Goal: Task Accomplishment & Management: Use online tool/utility

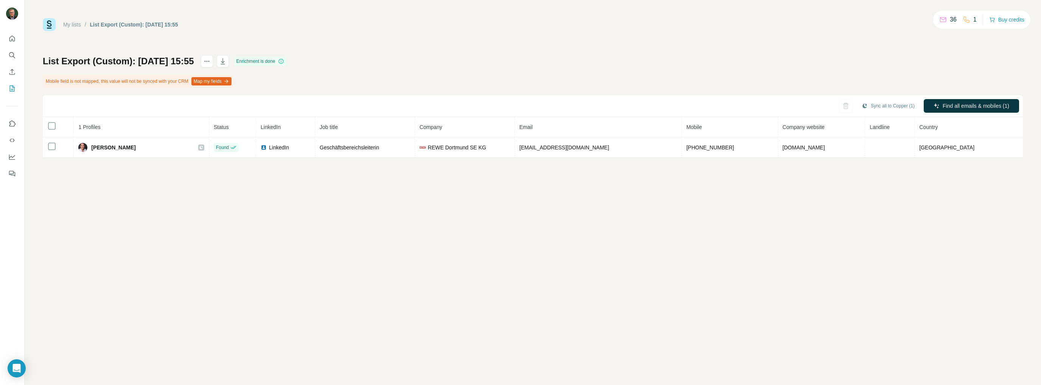
click at [230, 79] on button "Map my fields" at bounding box center [211, 81] width 40 height 8
click at [229, 81] on button "Map my fields" at bounding box center [211, 81] width 40 height 8
click at [216, 82] on button "Map my fields" at bounding box center [211, 81] width 40 height 8
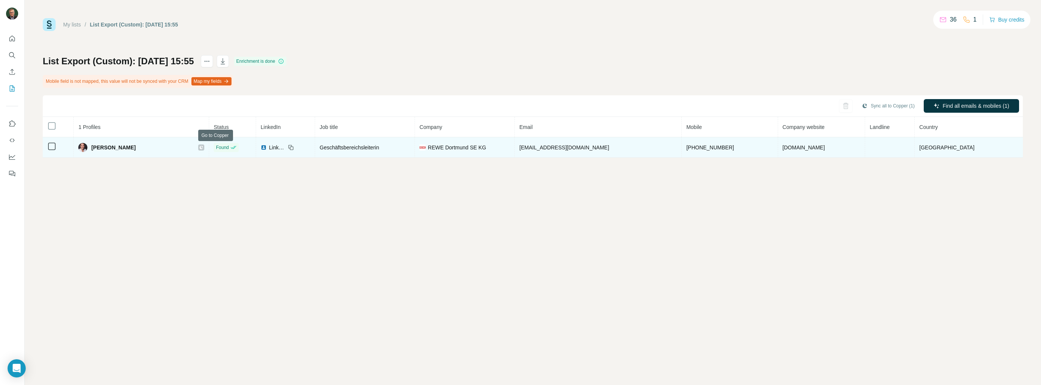
click at [203, 147] on icon at bounding box center [201, 147] width 3 height 3
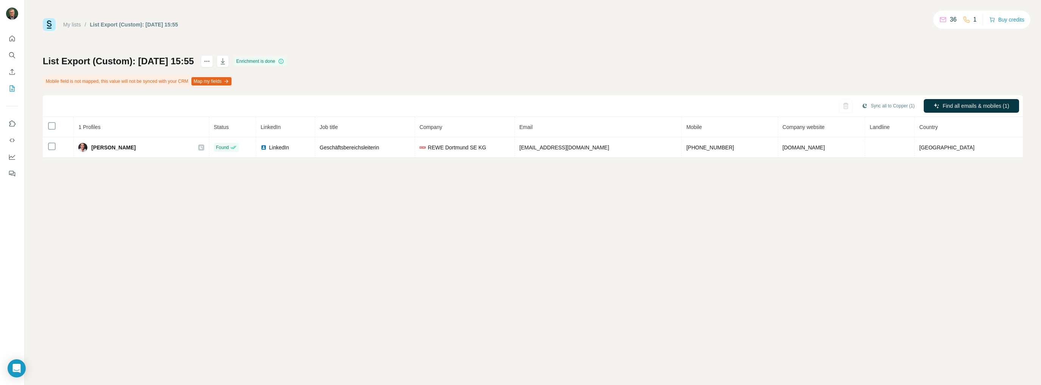
click at [224, 81] on button "Map my fields" at bounding box center [211, 81] width 40 height 8
click at [211, 61] on icon "actions" at bounding box center [207, 61] width 8 height 8
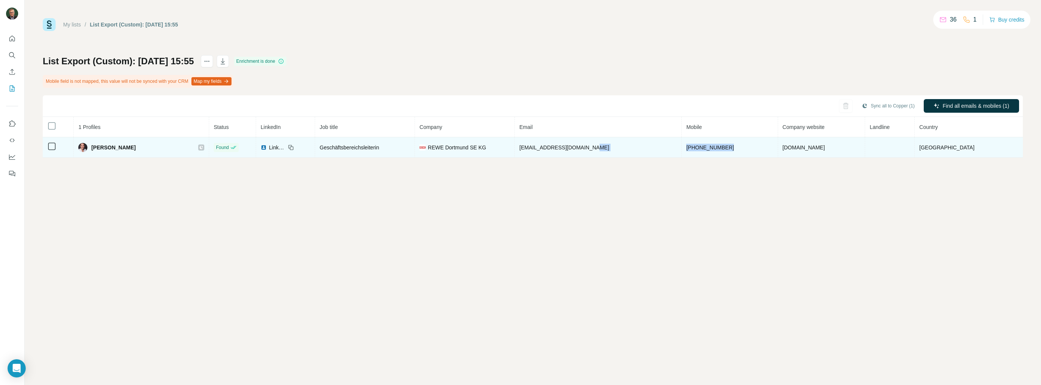
drag, startPoint x: 746, startPoint y: 145, endPoint x: 675, endPoint y: 151, distance: 71.0
click at [675, 151] on tr "Melanie Klimpel Found LinkedIn Geschäftsbereichsleiterin REWE Dortmund SE KG kl…" at bounding box center [533, 147] width 980 height 20
copy tr "[PHONE_NUMBER]"
click at [204, 146] on icon at bounding box center [201, 147] width 5 height 6
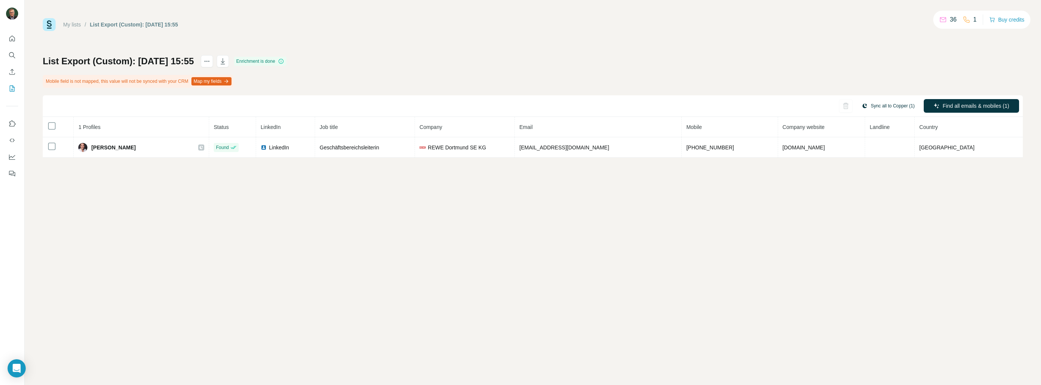
click at [884, 104] on button "Sync all to Copper (1)" at bounding box center [888, 105] width 64 height 11
click at [879, 163] on button "Sync all to Copper" at bounding box center [875, 162] width 84 height 15
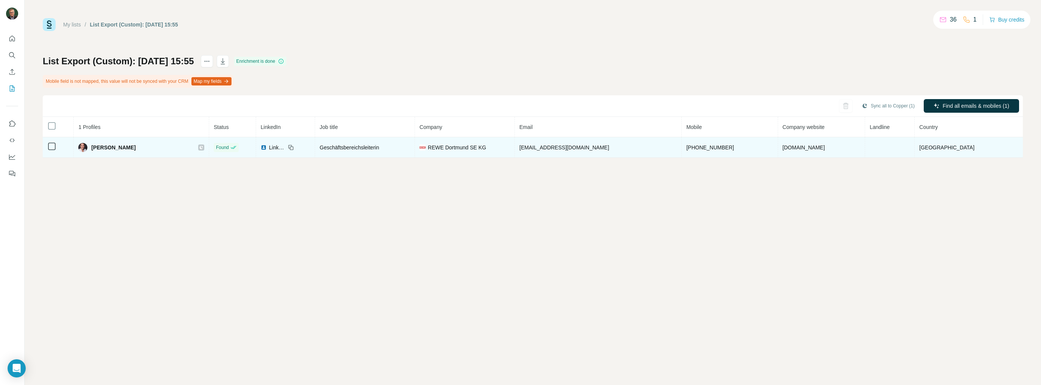
click at [87, 146] on img at bounding box center [82, 147] width 9 height 9
